Goal: Task Accomplishment & Management: Manage account settings

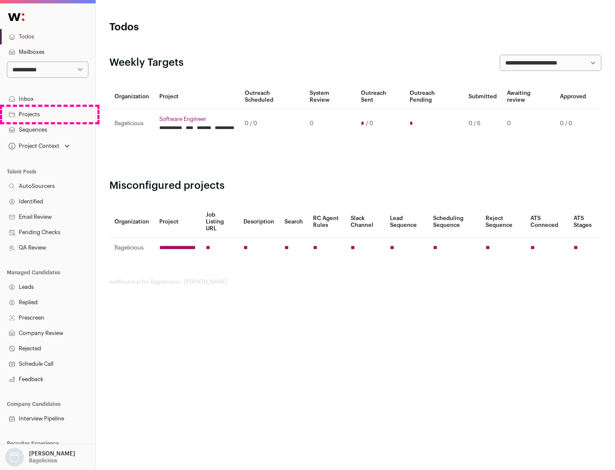
click at [47, 114] on link "Projects" at bounding box center [47, 114] width 95 height 15
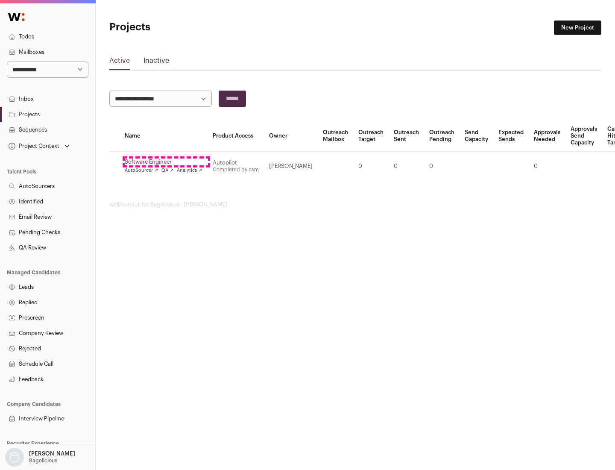
click at [166, 162] on link "Software Engineer" at bounding box center [164, 162] width 78 height 7
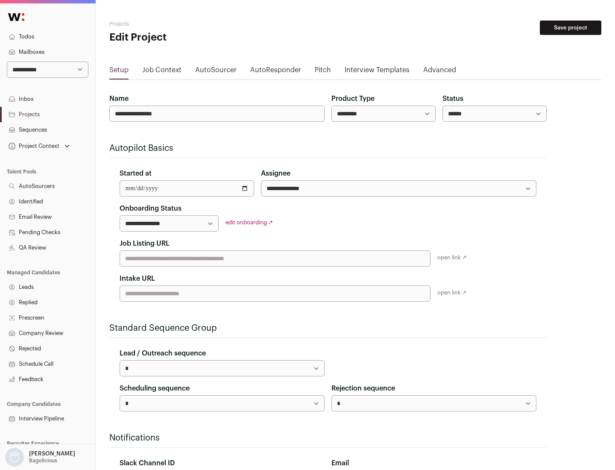
click at [571, 28] on button "Save project" at bounding box center [571, 28] width 62 height 15
